Goal: Find specific page/section: Find specific page/section

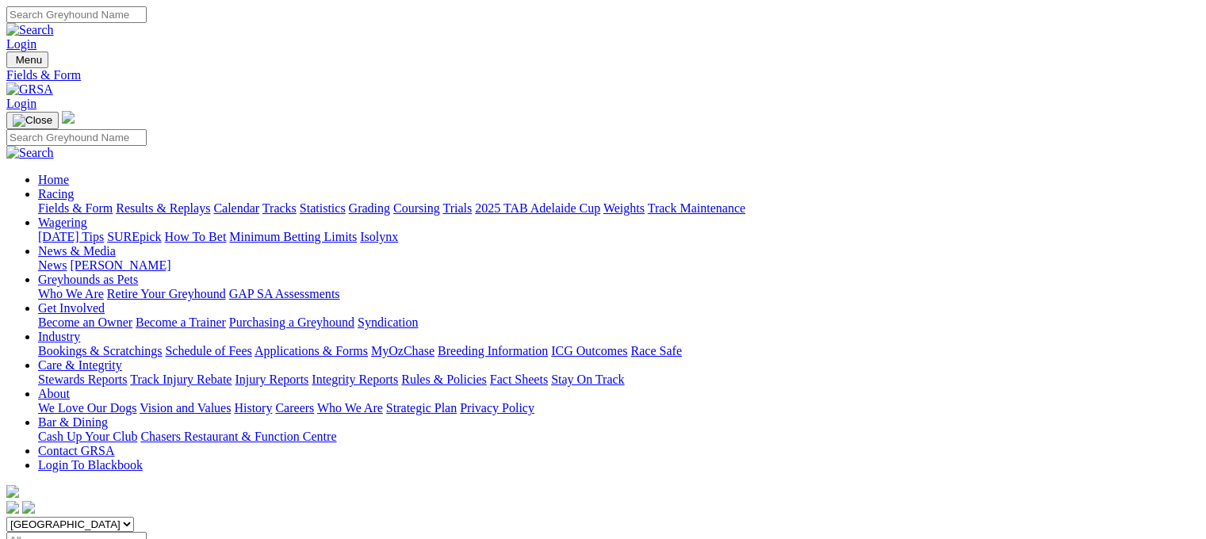
click at [74, 187] on link "Racing" at bounding box center [56, 193] width 36 height 13
click at [53, 82] on img at bounding box center [29, 89] width 47 height 14
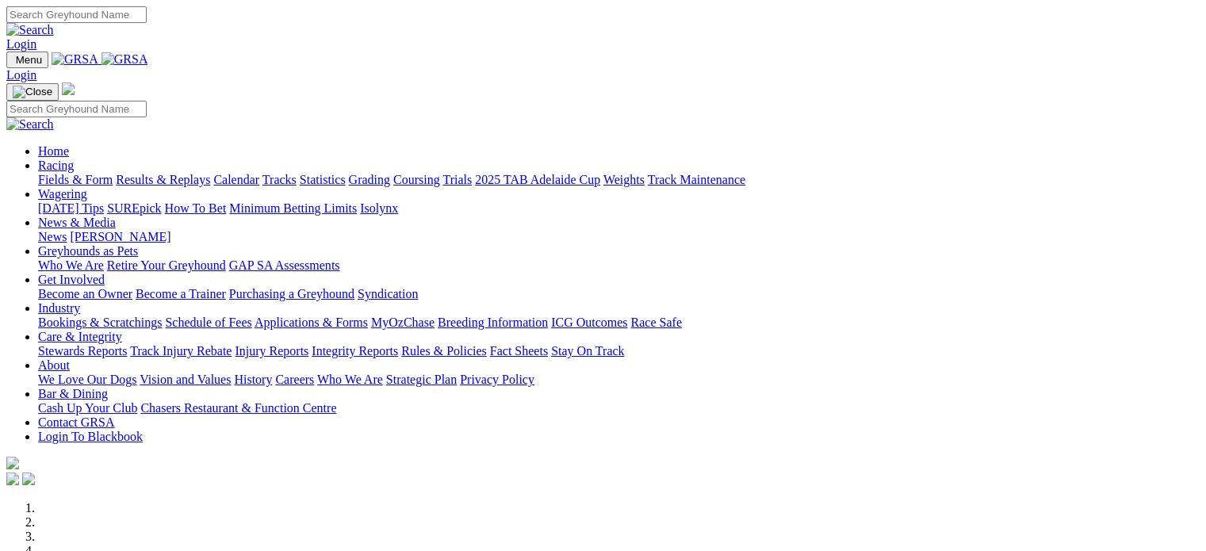
click at [74, 159] on link "Racing" at bounding box center [56, 165] width 36 height 13
click at [148, 67] on img at bounding box center [125, 59] width 47 height 14
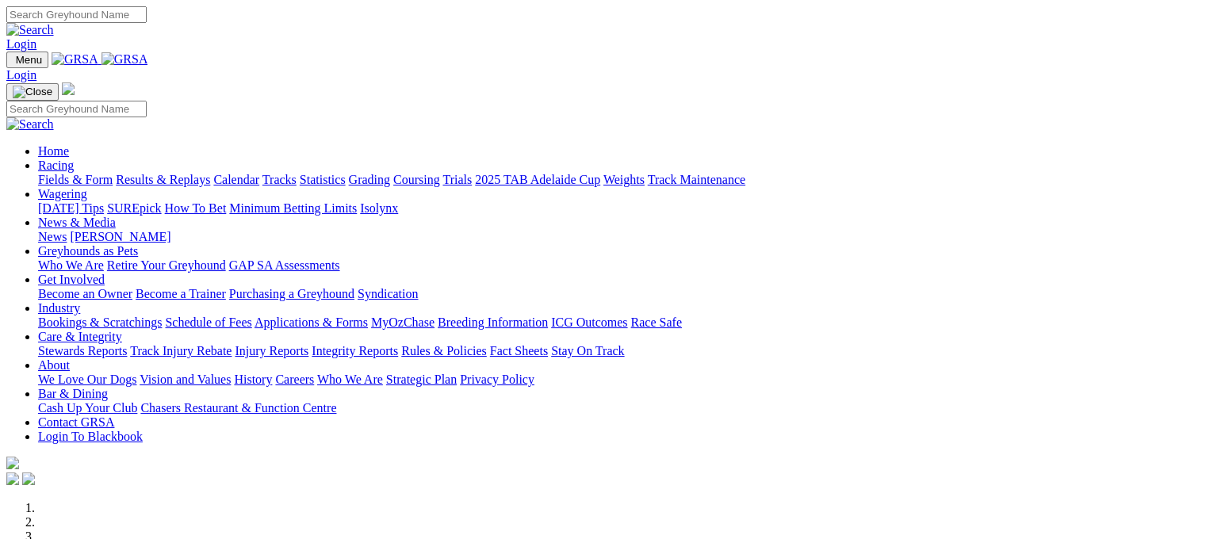
click at [297, 173] on link "Tracks" at bounding box center [279, 179] width 34 height 13
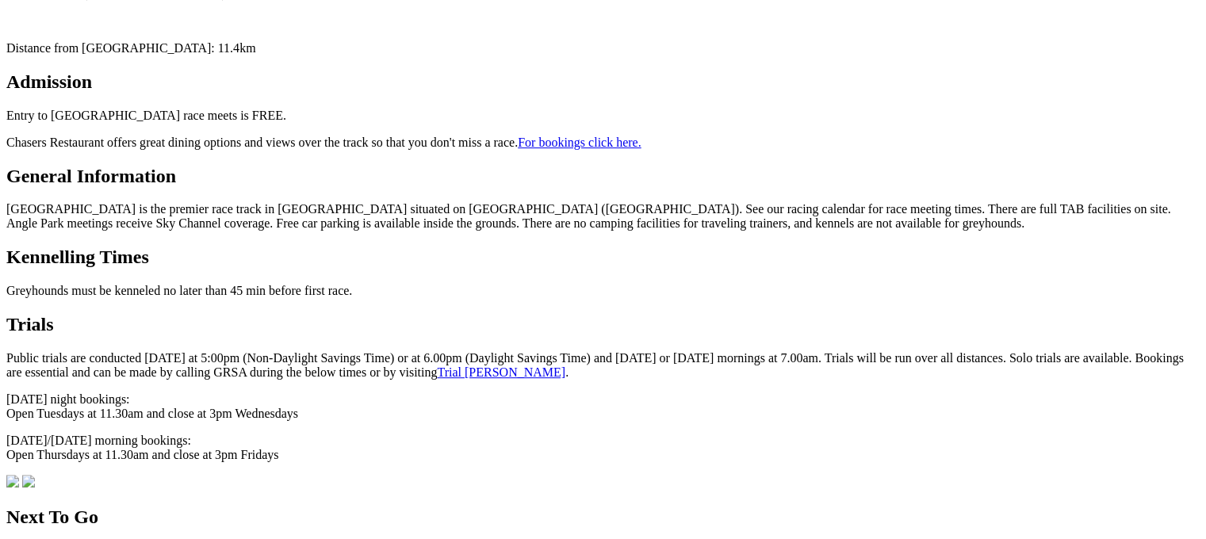
scroll to position [687, 0]
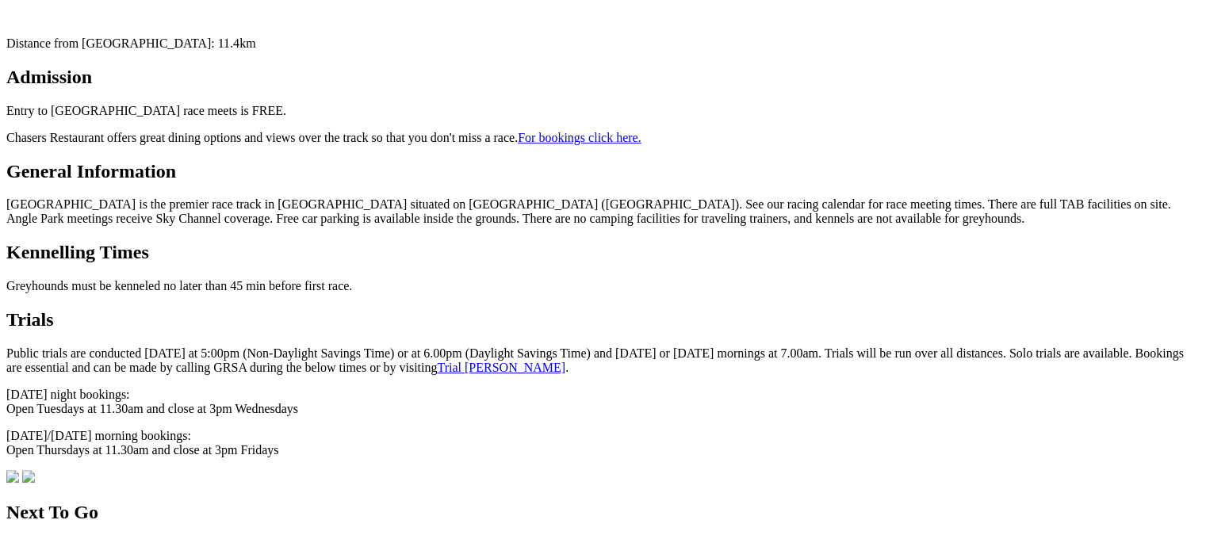
click at [437, 361] on link "Trial Booker" at bounding box center [501, 367] width 128 height 13
